Goal: Information Seeking & Learning: Find specific fact

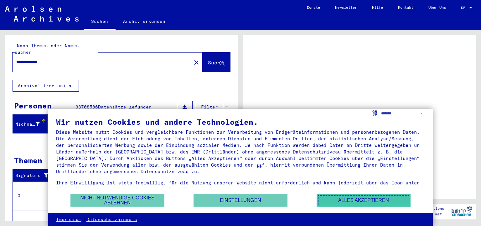
click at [341, 199] on button "Alles akzeptieren" at bounding box center [364, 200] width 94 height 13
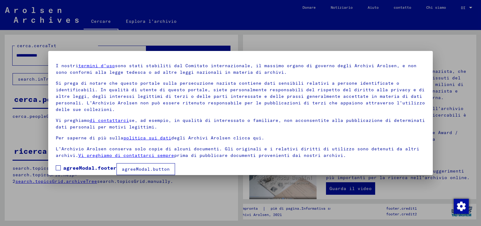
scroll to position [23, 0]
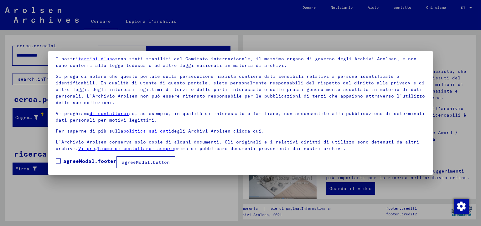
click at [60, 162] on span at bounding box center [58, 161] width 5 height 5
click at [149, 160] on font "agreeModal.button" at bounding box center [146, 163] width 48 height 6
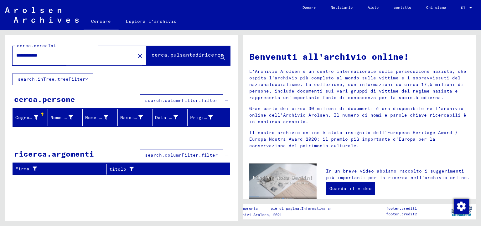
click at [183, 55] on font "cerca.pulsantediricerca" at bounding box center [188, 55] width 72 height 6
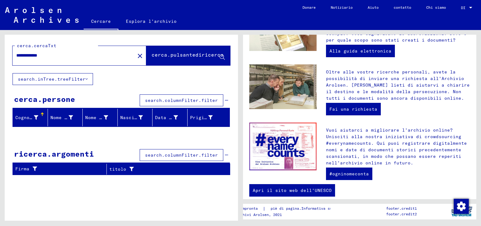
scroll to position [0, 0]
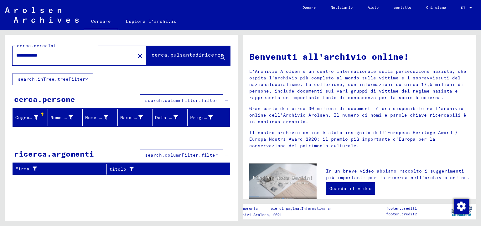
click at [79, 57] on input "**********" at bounding box center [71, 55] width 111 height 7
drag, startPoint x: 79, startPoint y: 57, endPoint x: 0, endPoint y: 61, distance: 79.0
click at [0, 61] on div "**********" at bounding box center [120, 125] width 241 height 191
type input "********"
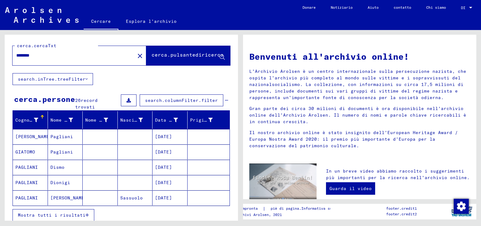
click at [72, 215] on font "Mostra tutti i risultati" at bounding box center [52, 216] width 68 height 6
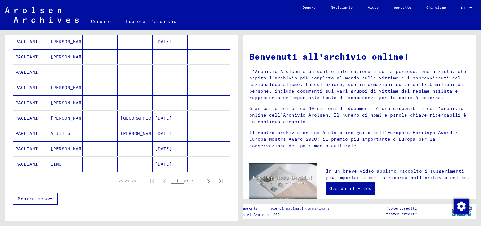
scroll to position [345, 0]
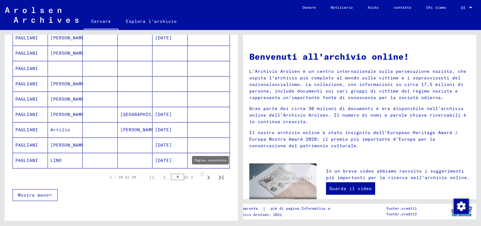
click at [204, 175] on icon "Pagina successiva" at bounding box center [208, 178] width 9 height 9
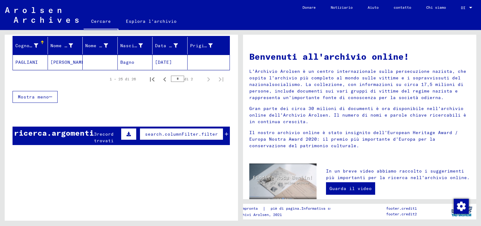
scroll to position [0, 0]
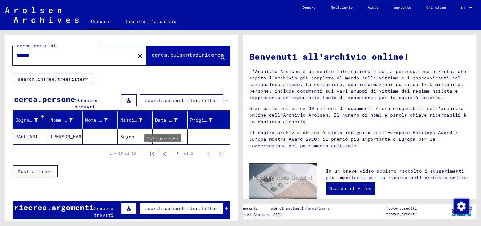
click at [160, 153] on icon "Pagina precedente" at bounding box center [164, 154] width 9 height 9
type input "*"
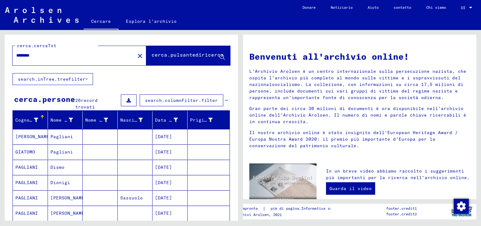
click at [136, 56] on mat-icon "close" at bounding box center [140, 56] width 8 height 8
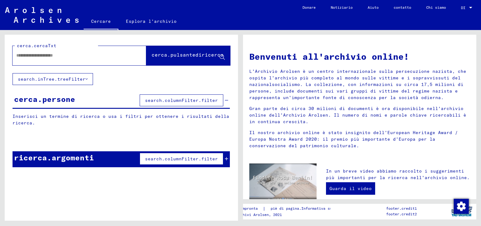
click at [33, 56] on input "text" at bounding box center [71, 55] width 111 height 7
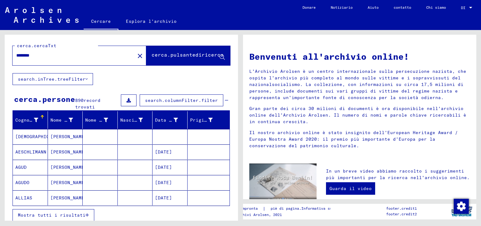
click at [74, 217] on button "Mostra tutti i risultati" at bounding box center [54, 216] width 82 height 12
click at [53, 58] on input "********" at bounding box center [71, 55] width 111 height 7
type input "**********"
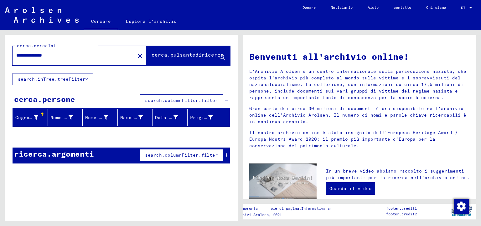
drag, startPoint x: 66, startPoint y: 59, endPoint x: 0, endPoint y: 57, distance: 66.1
click at [0, 57] on div "**********" at bounding box center [120, 125] width 241 height 191
click at [136, 56] on mat-icon "close" at bounding box center [140, 56] width 8 height 8
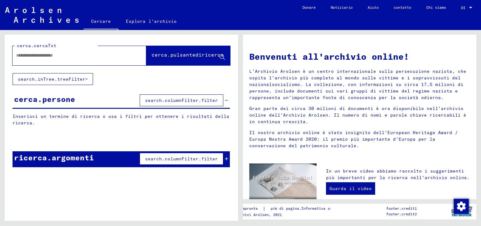
click at [103, 55] on input "text" at bounding box center [71, 55] width 111 height 7
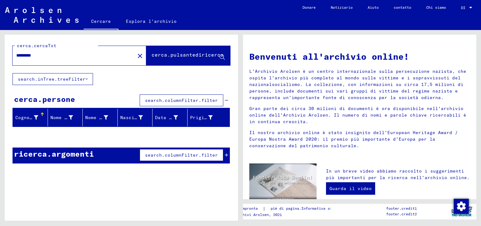
type input "*********"
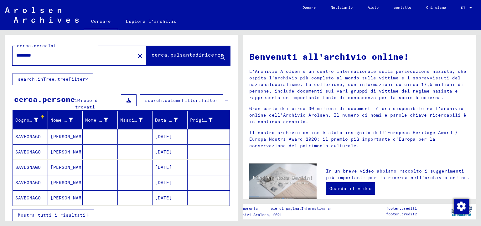
click at [68, 220] on button "Mostra tutti i risultati" at bounding box center [54, 216] width 82 height 12
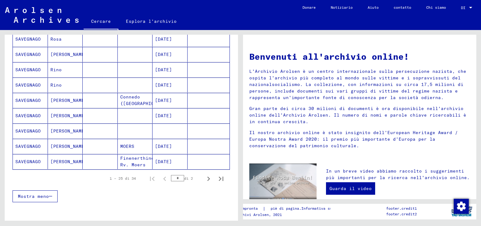
scroll to position [345, 0]
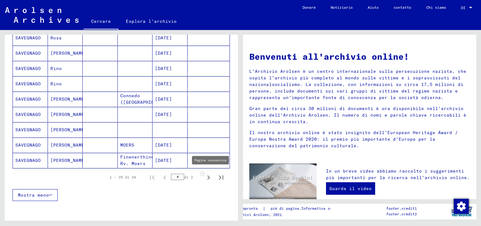
click at [207, 176] on icon "Pagina successiva" at bounding box center [208, 178] width 3 height 4
type input "*"
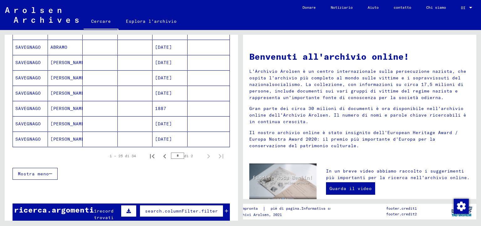
scroll to position [79, 0]
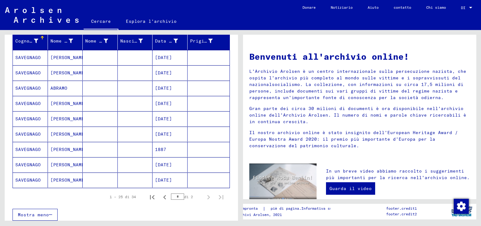
click at [28, 164] on font "SAVEGNAGO" at bounding box center [27, 165] width 25 height 6
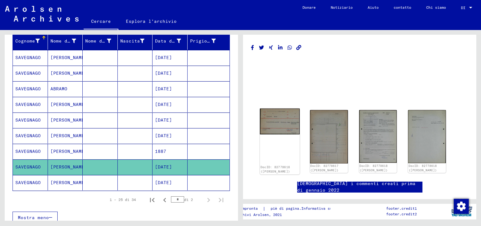
click at [267, 122] on img at bounding box center [280, 122] width 40 height 26
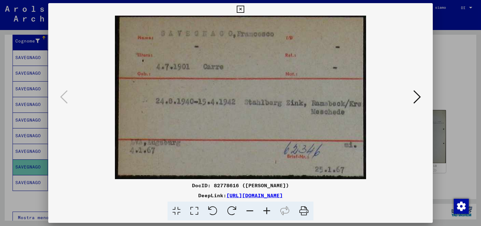
click at [418, 96] on icon at bounding box center [417, 97] width 8 height 15
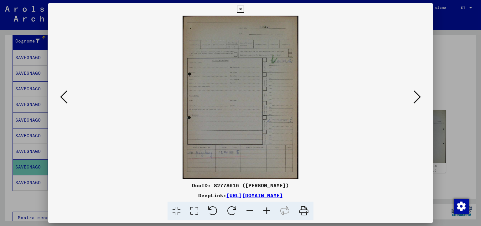
click at [418, 96] on icon at bounding box center [417, 97] width 8 height 15
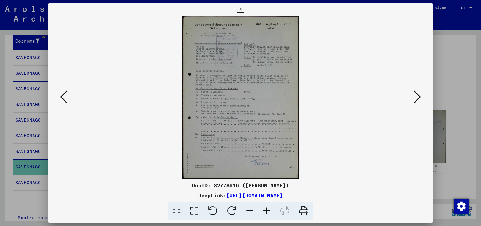
click at [268, 209] on icon at bounding box center [266, 211] width 17 height 19
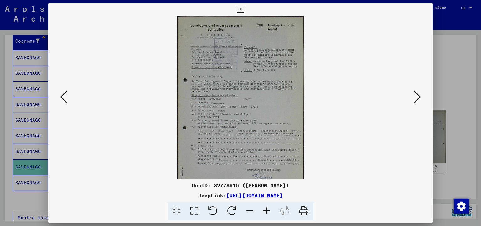
click at [246, 146] on img at bounding box center [241, 105] width 128 height 179
click at [265, 212] on icon at bounding box center [266, 211] width 17 height 19
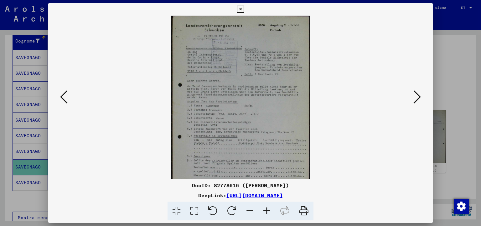
click at [265, 206] on icon at bounding box center [266, 211] width 17 height 19
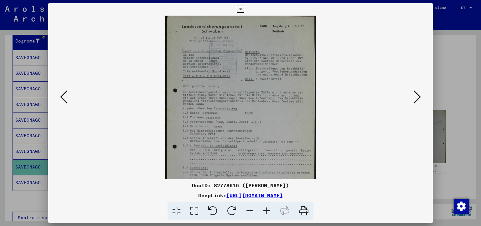
click at [267, 213] on icon at bounding box center [266, 211] width 17 height 19
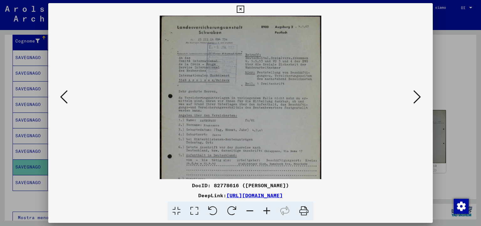
click at [267, 210] on icon at bounding box center [266, 211] width 17 height 19
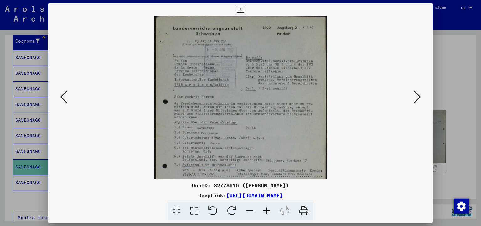
click at [265, 211] on icon at bounding box center [266, 211] width 17 height 19
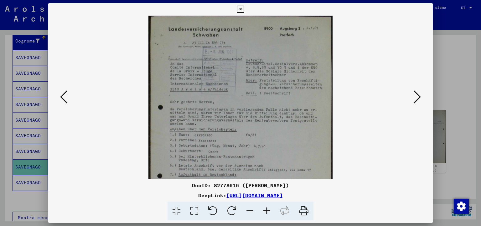
click at [266, 211] on icon at bounding box center [266, 211] width 17 height 19
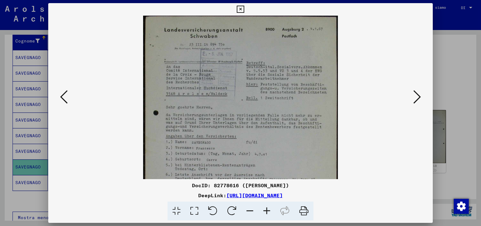
click at [266, 211] on icon at bounding box center [266, 211] width 17 height 19
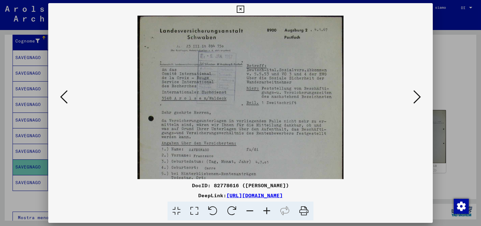
click at [267, 211] on icon at bounding box center [266, 211] width 17 height 19
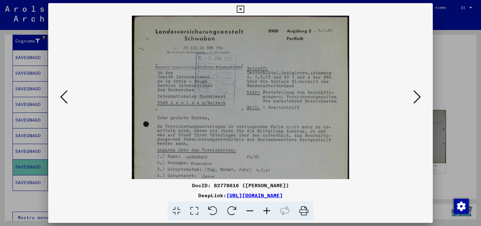
click at [267, 211] on icon at bounding box center [266, 211] width 17 height 19
